Goal: Contribute content: Add original content to the website for others to see

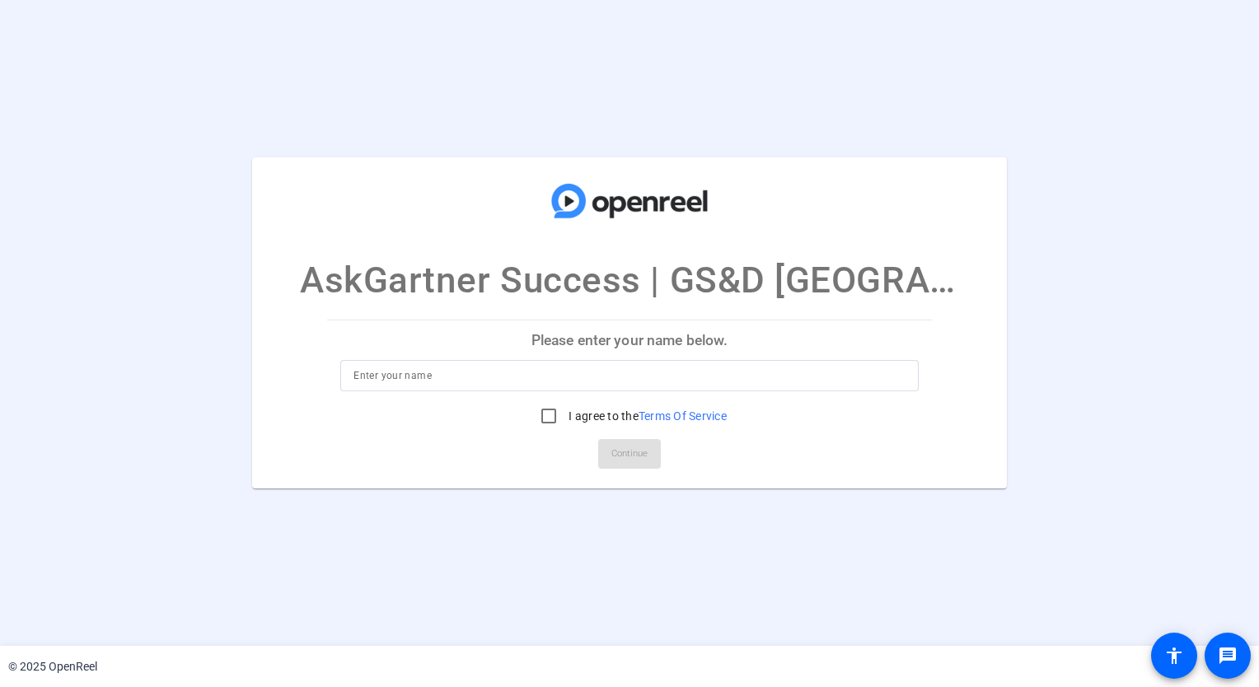
click at [474, 381] on input at bounding box center [628, 376] width 551 height 20
type input "[PERSON_NAME]"
click at [549, 423] on input "I agree to the Terms Of Service" at bounding box center [548, 415] width 33 height 33
checkbox input "true"
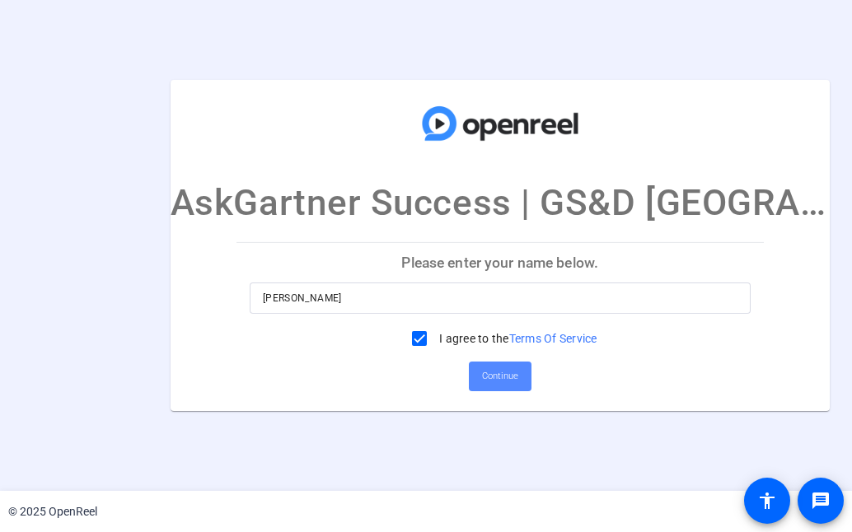
click at [502, 385] on span "Continue" at bounding box center [500, 376] width 36 height 25
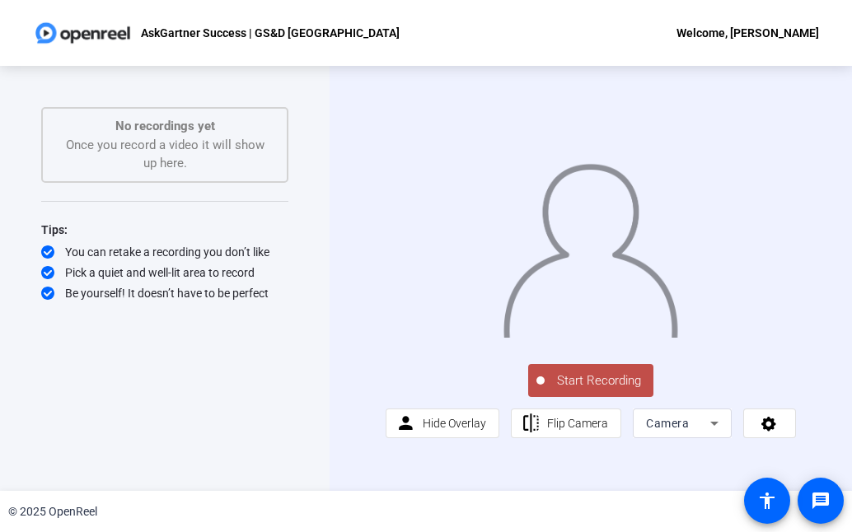
click at [618, 389] on span "Start Recording" at bounding box center [598, 380] width 109 height 19
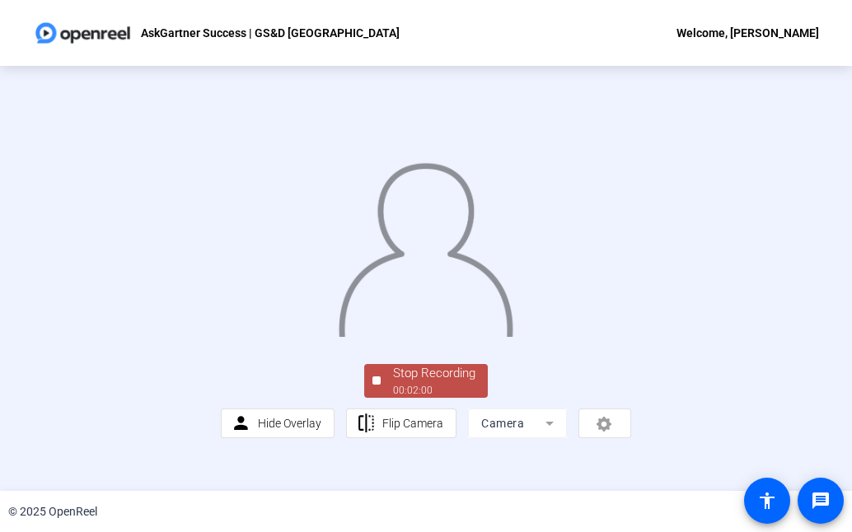
click at [397, 383] on div "Stop Recording" at bounding box center [434, 373] width 82 height 19
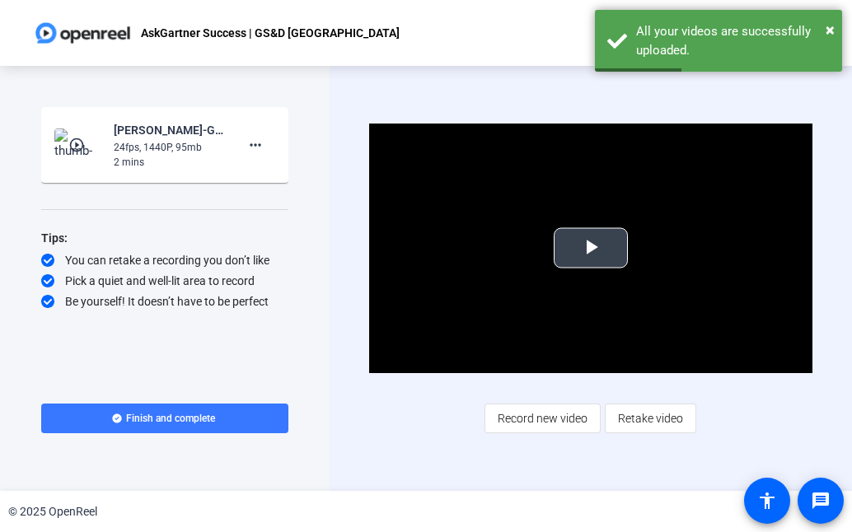
click at [591, 248] on span "Video Player" at bounding box center [591, 248] width 0 height 0
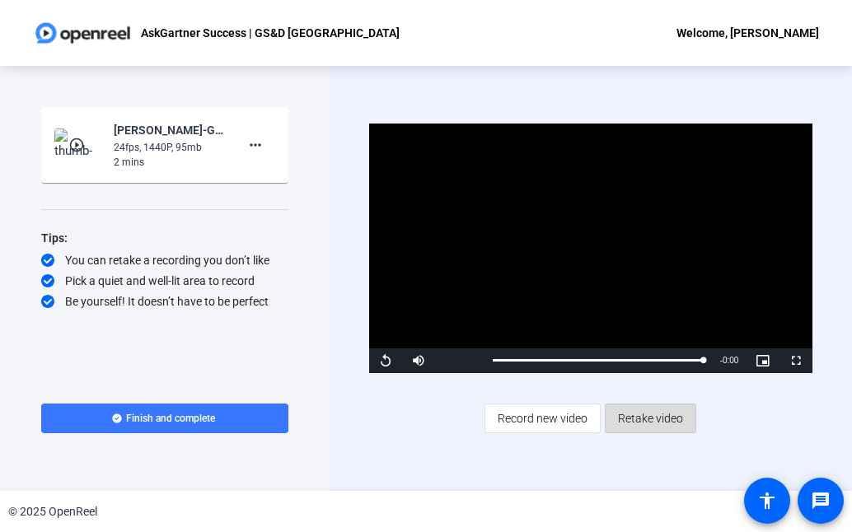
click at [633, 419] on span "Retake video" at bounding box center [650, 418] width 65 height 31
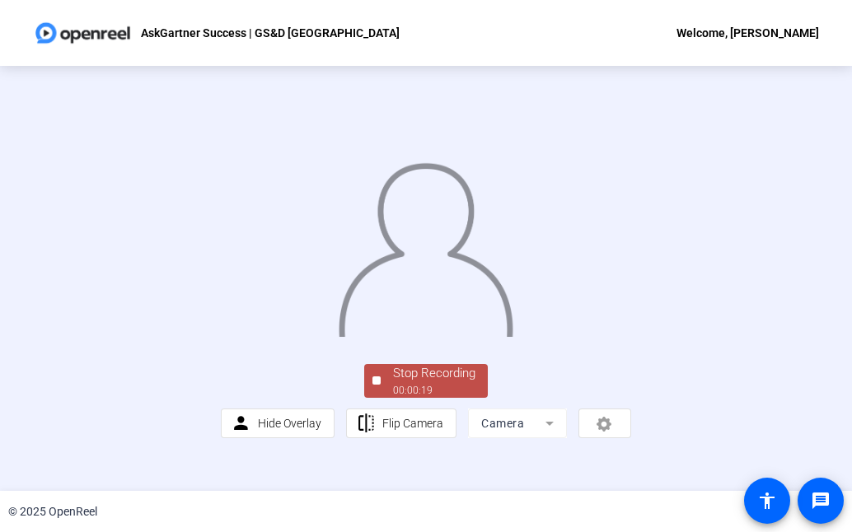
click at [381, 398] on span "Stop Recording 00:00:19" at bounding box center [434, 381] width 107 height 34
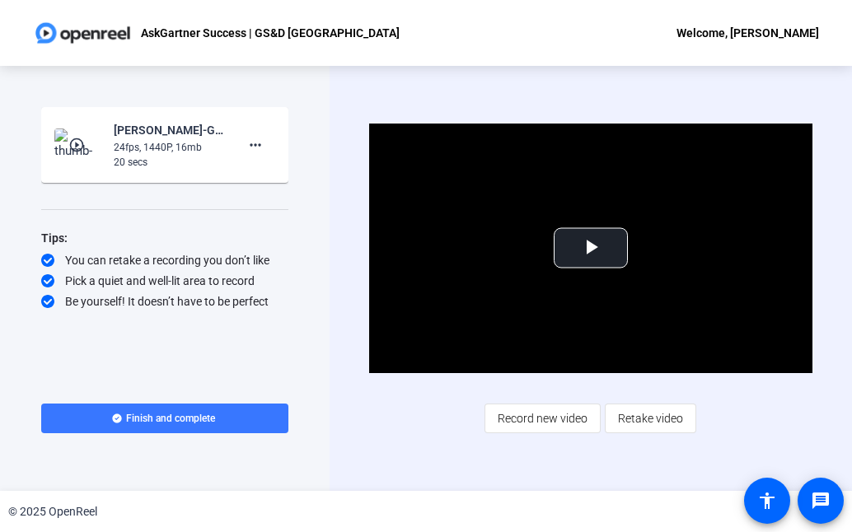
click at [578, 50] on div "AskGartner Success | GS&D [GEOGRAPHIC_DATA] Welcome, [PERSON_NAME]" at bounding box center [426, 33] width 852 height 66
click at [16, 459] on div "Start Recording play_circle_outline [PERSON_NAME]-GS-D Q325 Town Hall-AskGartne…" at bounding box center [164, 278] width 329 height 425
click at [658, 425] on span "Retake video" at bounding box center [650, 418] width 65 height 31
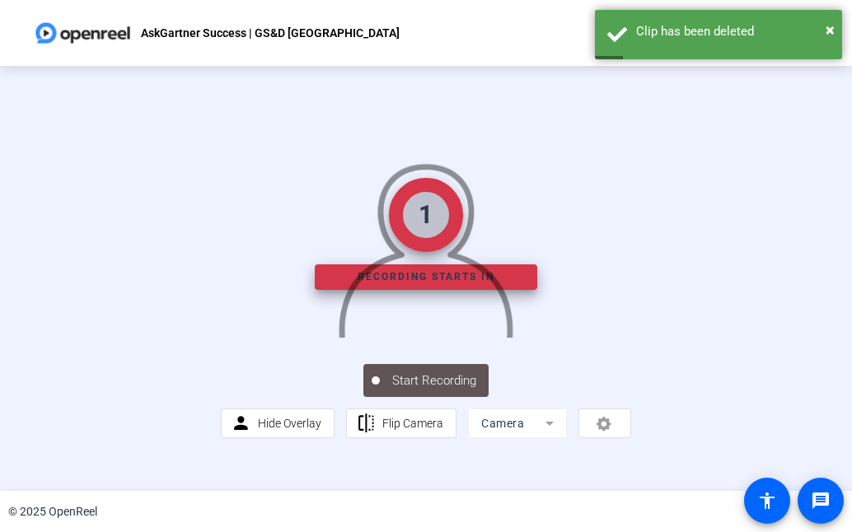
click at [25, 311] on div "1 Recording starts in Start Recording person Hide Overlay flip Flip Camera Came…" at bounding box center [426, 278] width 852 height 425
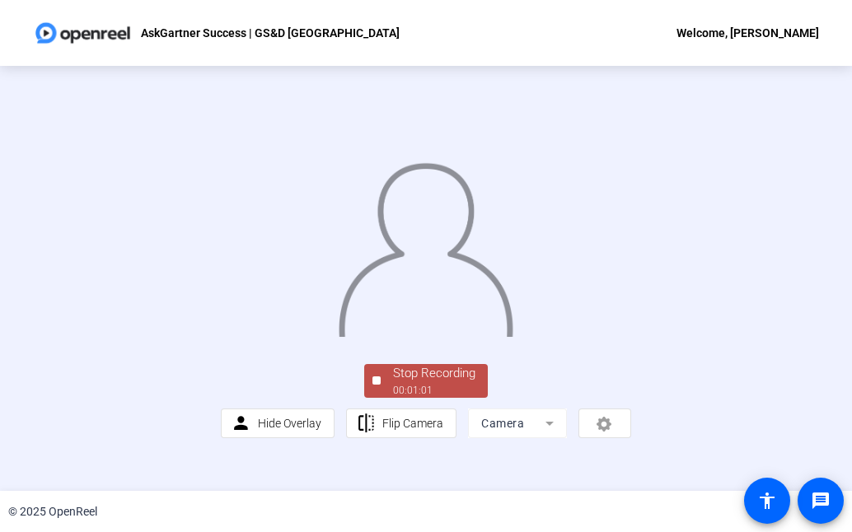
click at [44, 306] on div "Stop Recording 00:01:01 person Hide Overlay flip Flip Camera Camera" at bounding box center [426, 278] width 852 height 425
click at [408, 383] on div "Stop Recording" at bounding box center [434, 373] width 82 height 19
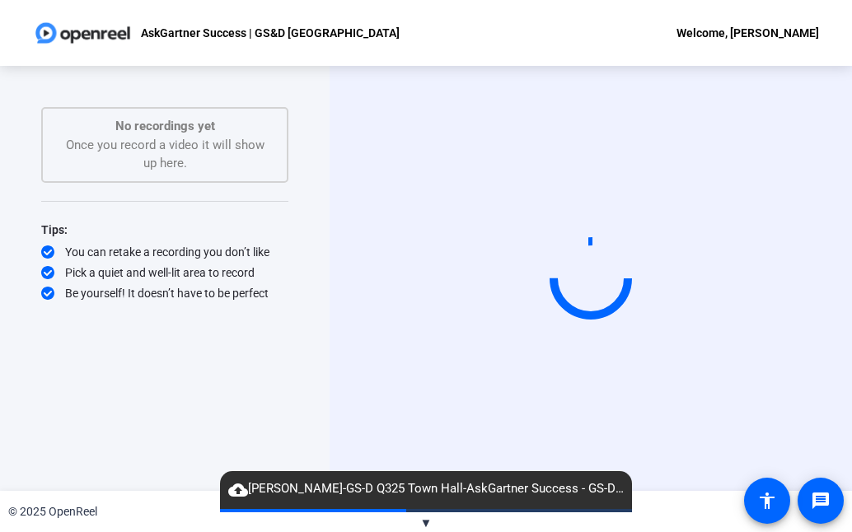
click at [606, 51] on div "AskGartner Success | GS&D [GEOGRAPHIC_DATA] Welcome, [PERSON_NAME]" at bounding box center [426, 33] width 852 height 66
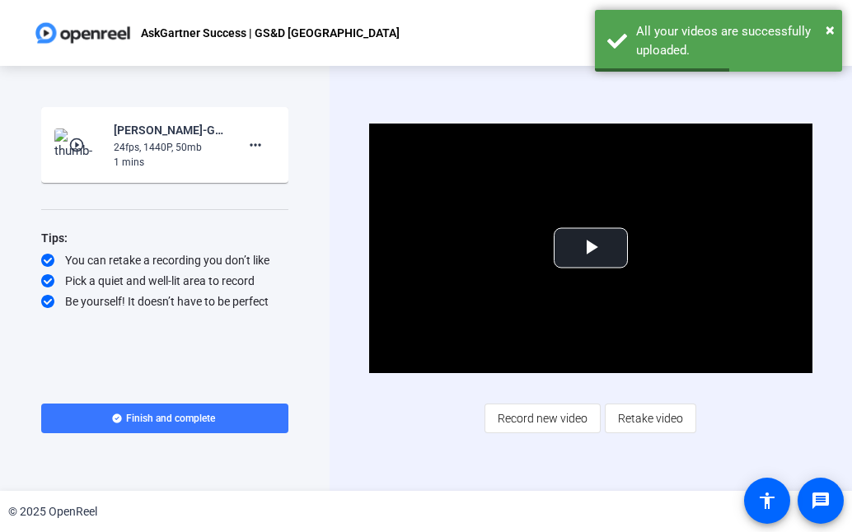
click at [35, 497] on div "© 2025 OpenReel" at bounding box center [426, 511] width 852 height 41
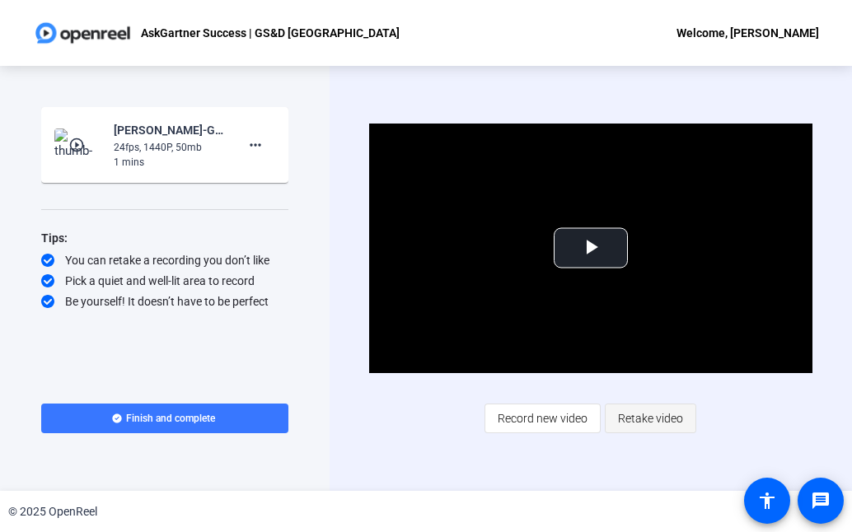
click at [649, 418] on span "Retake video" at bounding box center [650, 418] width 65 height 31
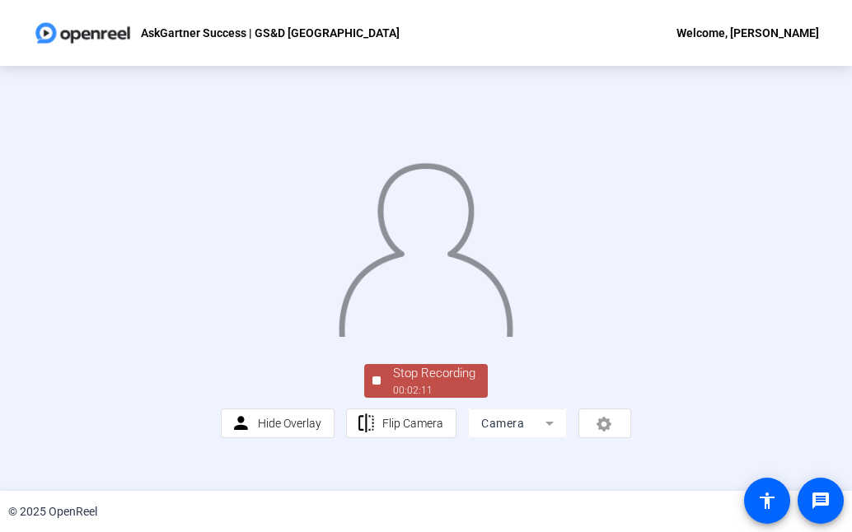
drag, startPoint x: 33, startPoint y: 418, endPoint x: 52, endPoint y: 417, distance: 19.0
click at [33, 418] on div "Stop Recording 00:02:11 person Hide Overlay flip Flip Camera Camera" at bounding box center [426, 278] width 852 height 425
click at [445, 398] on div "00:02:12" at bounding box center [434, 390] width 82 height 15
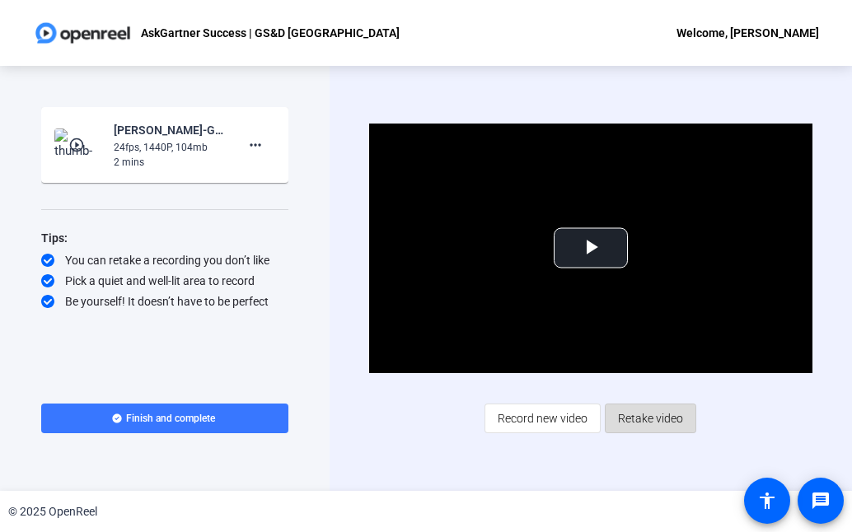
click at [646, 413] on span "Retake video" at bounding box center [650, 418] width 65 height 31
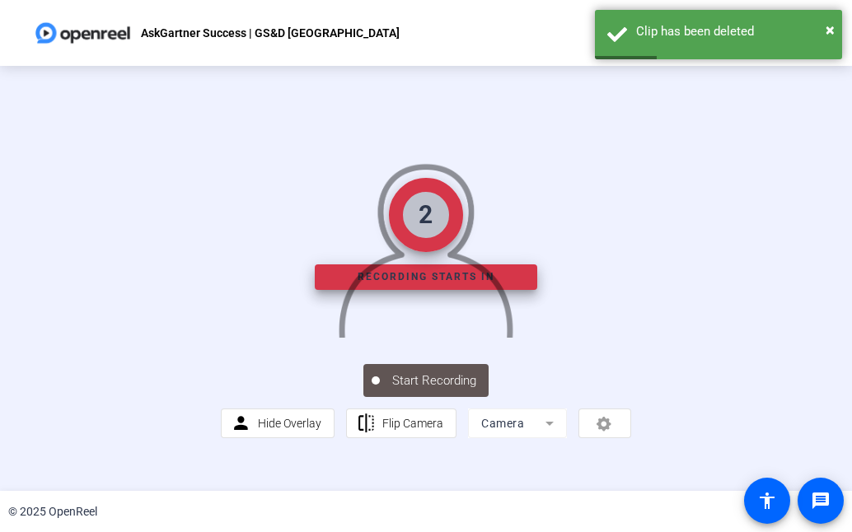
click at [49, 342] on div "2 Recording starts in Start Recording person Hide Overlay flip Flip Camera Came…" at bounding box center [426, 278] width 852 height 425
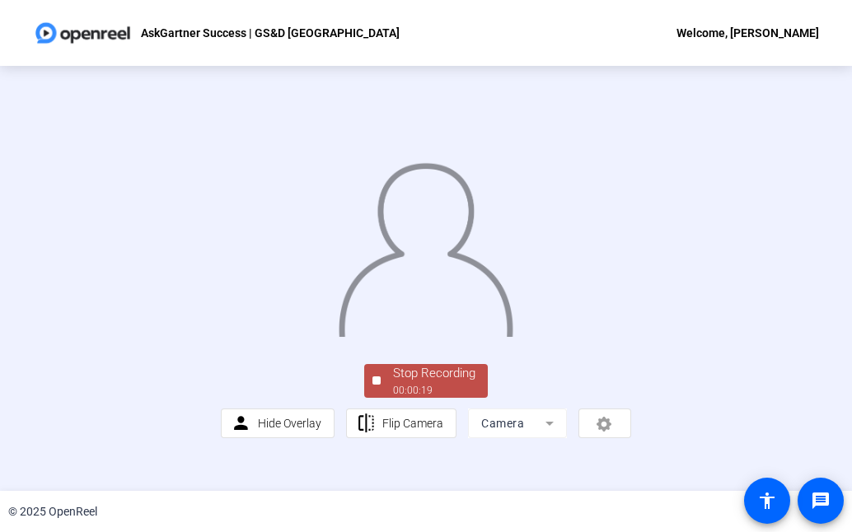
drag, startPoint x: 29, startPoint y: 315, endPoint x: 49, endPoint y: 311, distance: 21.2
click at [29, 315] on div "Stop Recording 00:00:19 person Hide Overlay flip Flip Camera Camera" at bounding box center [426, 278] width 852 height 425
click at [469, 398] on div "00:00:20" at bounding box center [434, 390] width 82 height 15
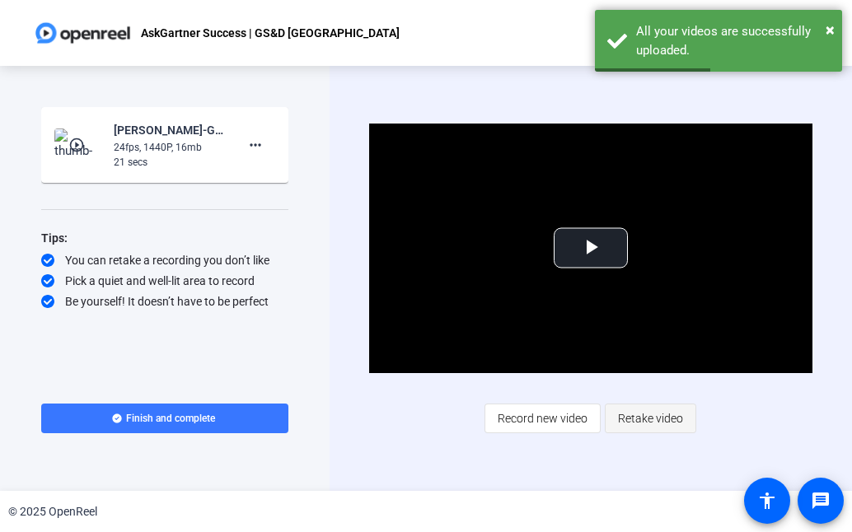
click at [648, 420] on span "Retake video" at bounding box center [650, 418] width 65 height 31
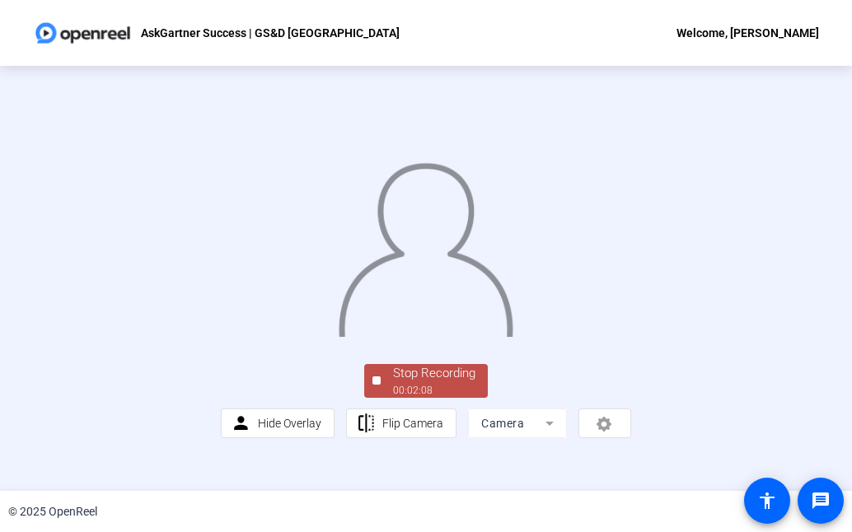
click at [15, 399] on div "Stop Recording 00:02:08 person Hide Overlay flip Flip Camera Camera" at bounding box center [426, 278] width 852 height 425
click at [406, 383] on div "Stop Recording" at bounding box center [434, 373] width 82 height 19
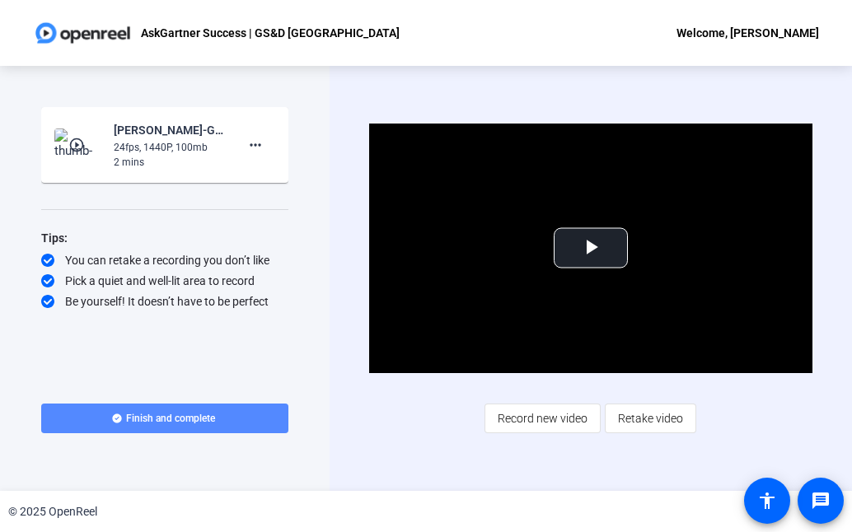
click at [185, 425] on span at bounding box center [164, 419] width 247 height 40
